Goal: Information Seeking & Learning: Learn about a topic

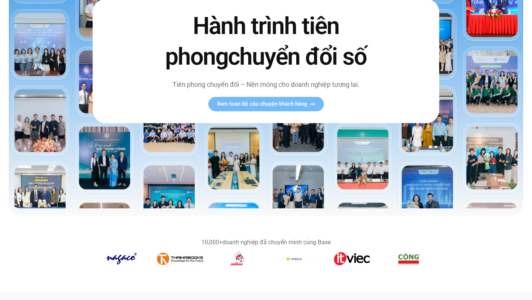
scroll to position [121, 0]
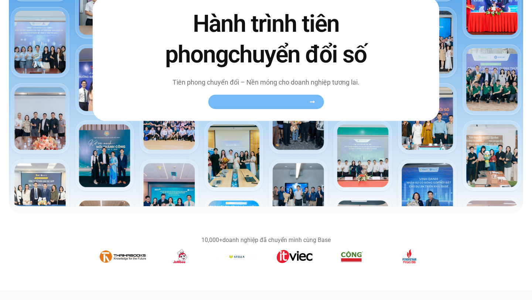
click at [284, 99] on span "Xem toàn bộ câu chuyện khách hàng" at bounding box center [262, 102] width 91 height 6
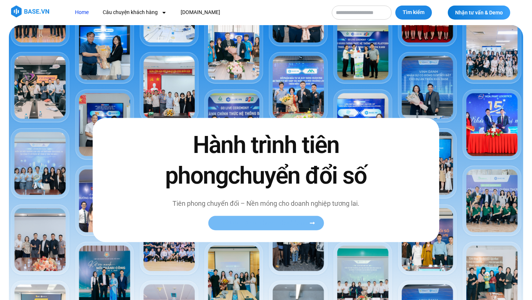
click at [285, 221] on span "Xem toàn bộ câu chuyện khách hàng" at bounding box center [262, 223] width 91 height 6
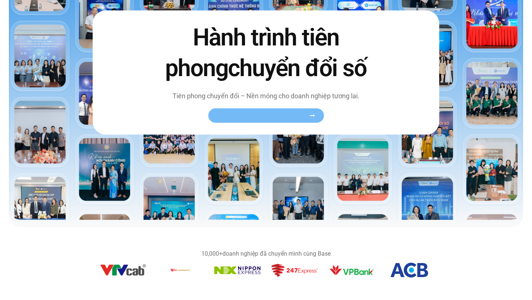
scroll to position [107, 0]
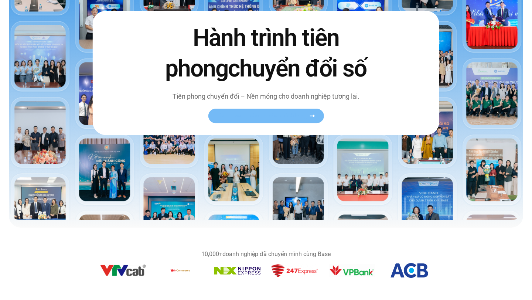
click at [314, 116] on icon at bounding box center [312, 116] width 5 height 2
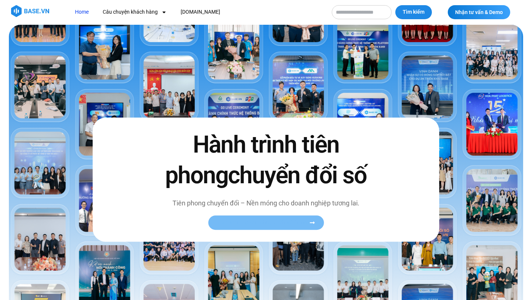
scroll to position [0, 0]
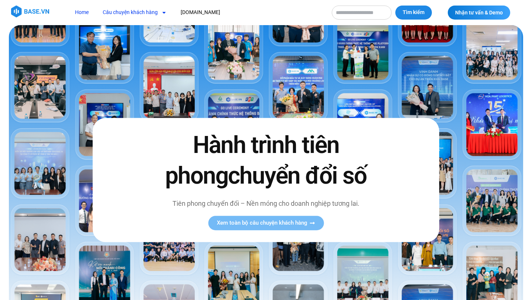
click at [118, 9] on link "Câu chuyện khách hàng" at bounding box center [134, 13] width 75 height 14
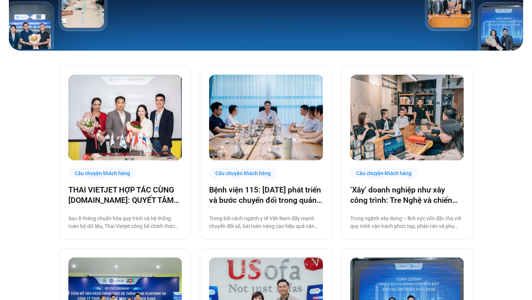
scroll to position [137, 0]
